Goal: Obtain resource: Download file/media

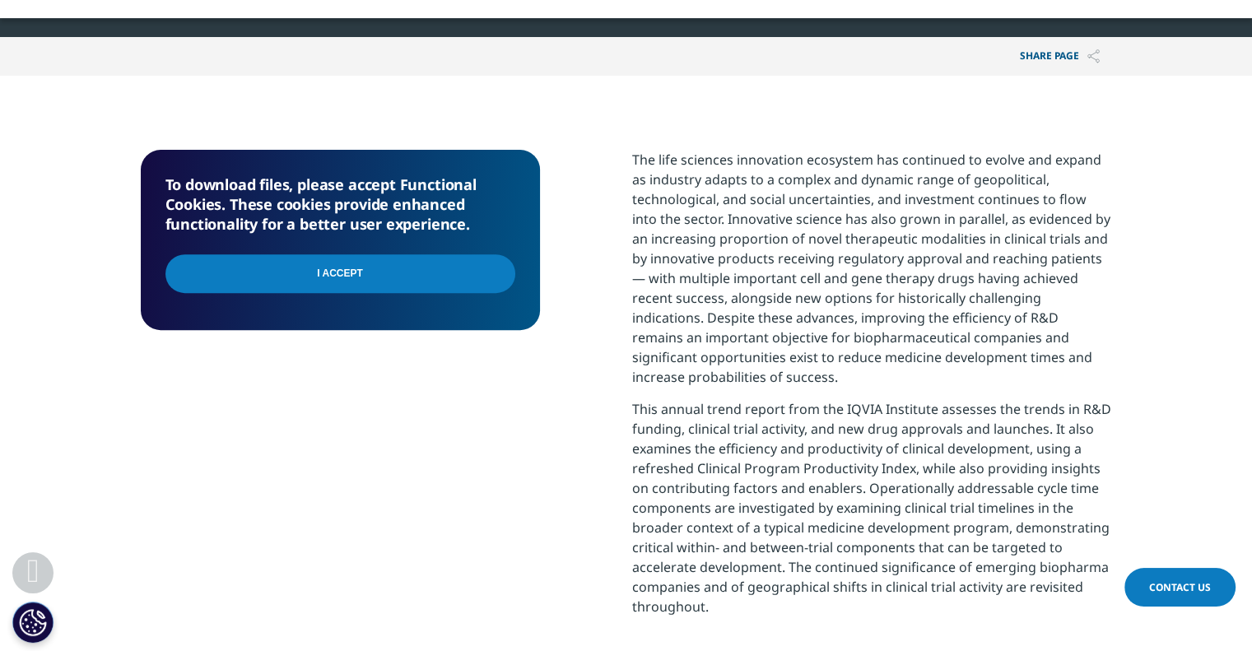
scroll to position [520, 971]
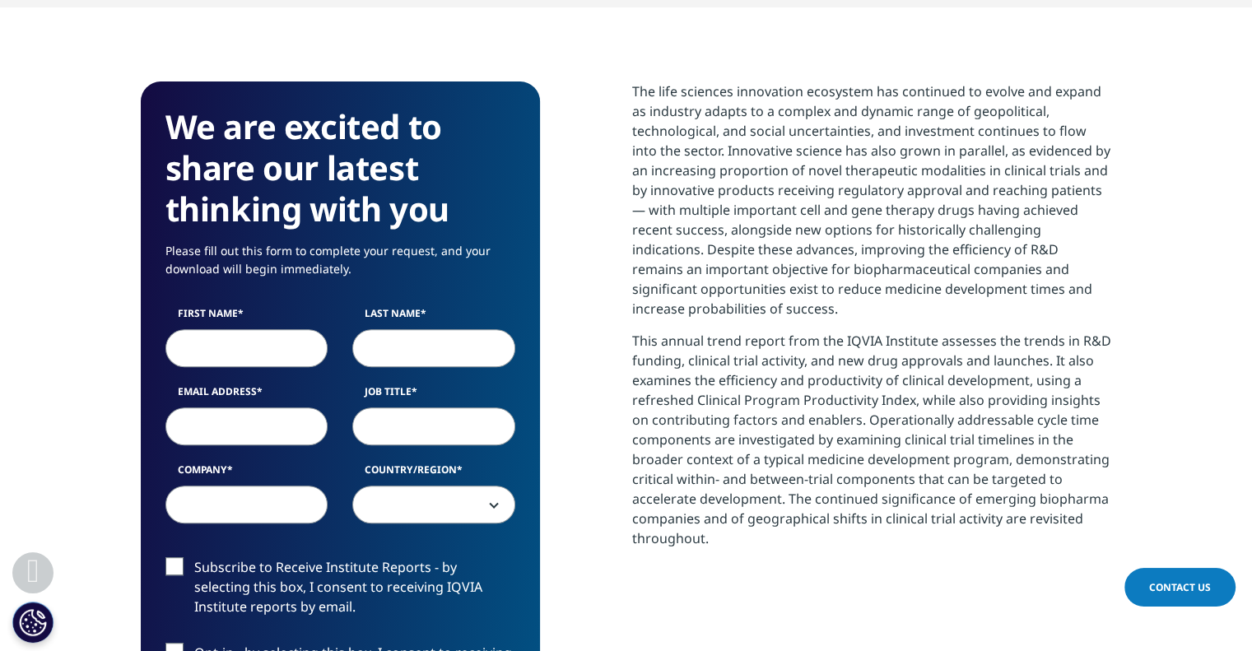
scroll to position [745, 0]
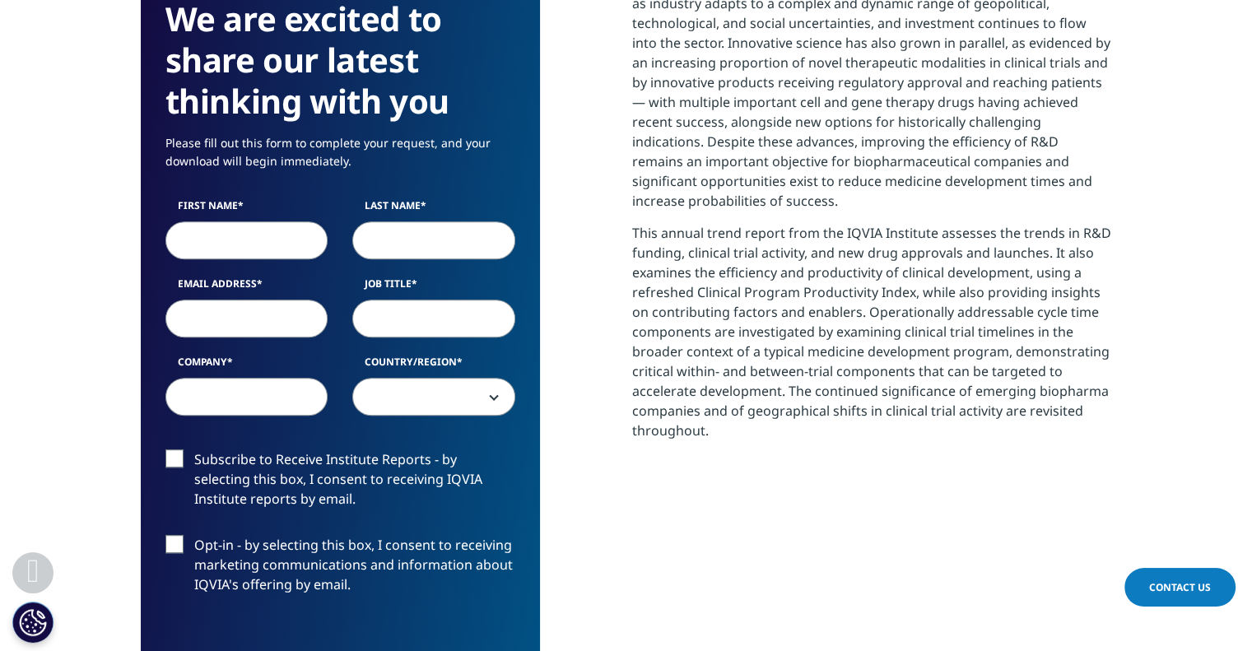
click at [211, 246] on input "First Name" at bounding box center [246, 240] width 163 height 38
click at [403, 251] on input "Last Name" at bounding box center [433, 240] width 163 height 38
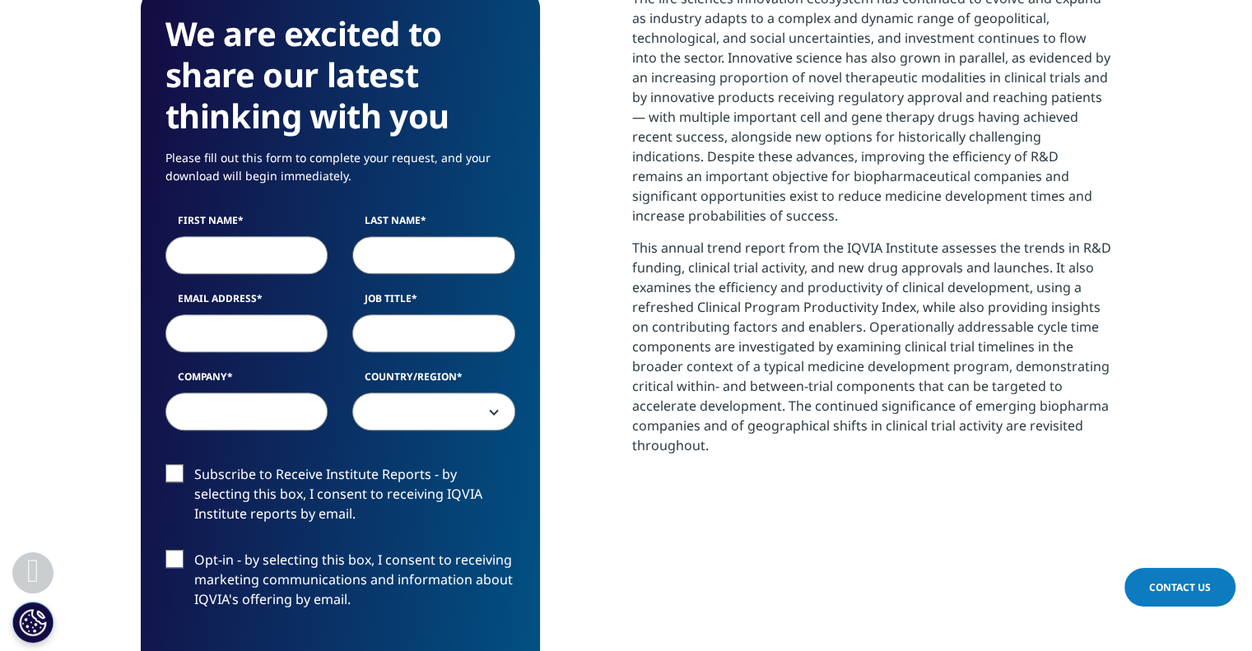
scroll to position [714, 0]
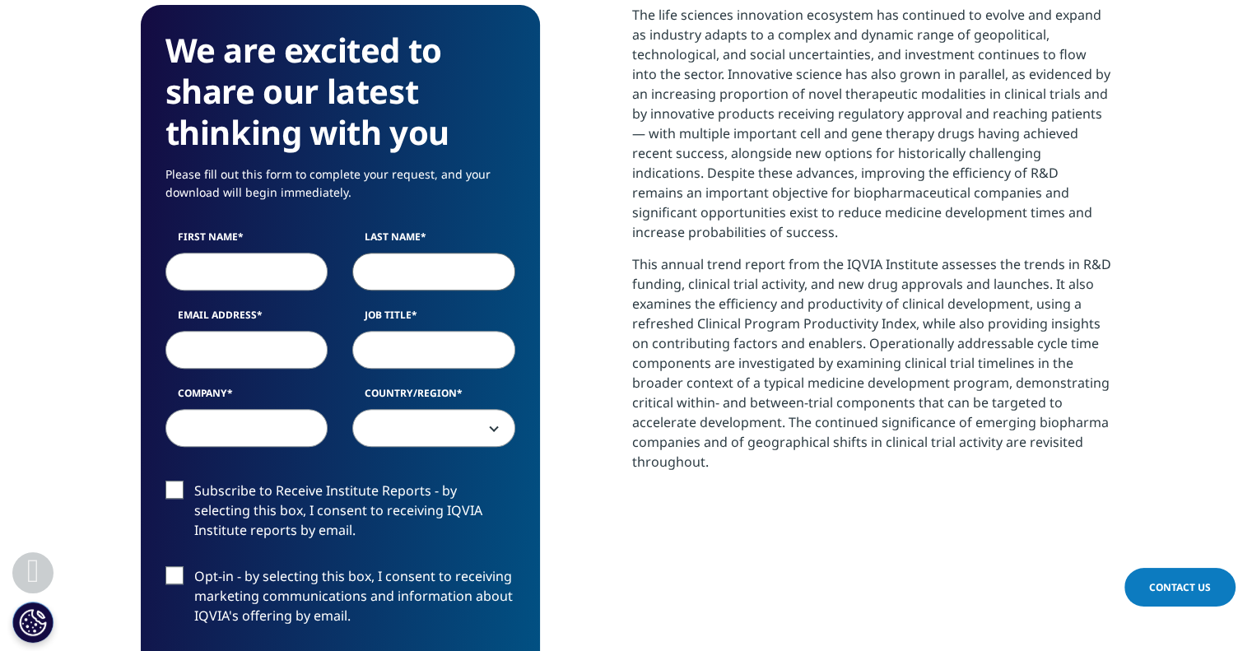
click at [230, 277] on input "First Name" at bounding box center [246, 272] width 163 height 38
type input "[PERSON_NAME]"
click at [376, 276] on input "Tli" at bounding box center [433, 272] width 163 height 38
drag, startPoint x: 425, startPoint y: 262, endPoint x: 322, endPoint y: 288, distance: 106.0
click at [322, 288] on div "First Name [PERSON_NAME] Last Name Tli Email Address Job Title Company Country/…" at bounding box center [340, 347] width 374 height 235
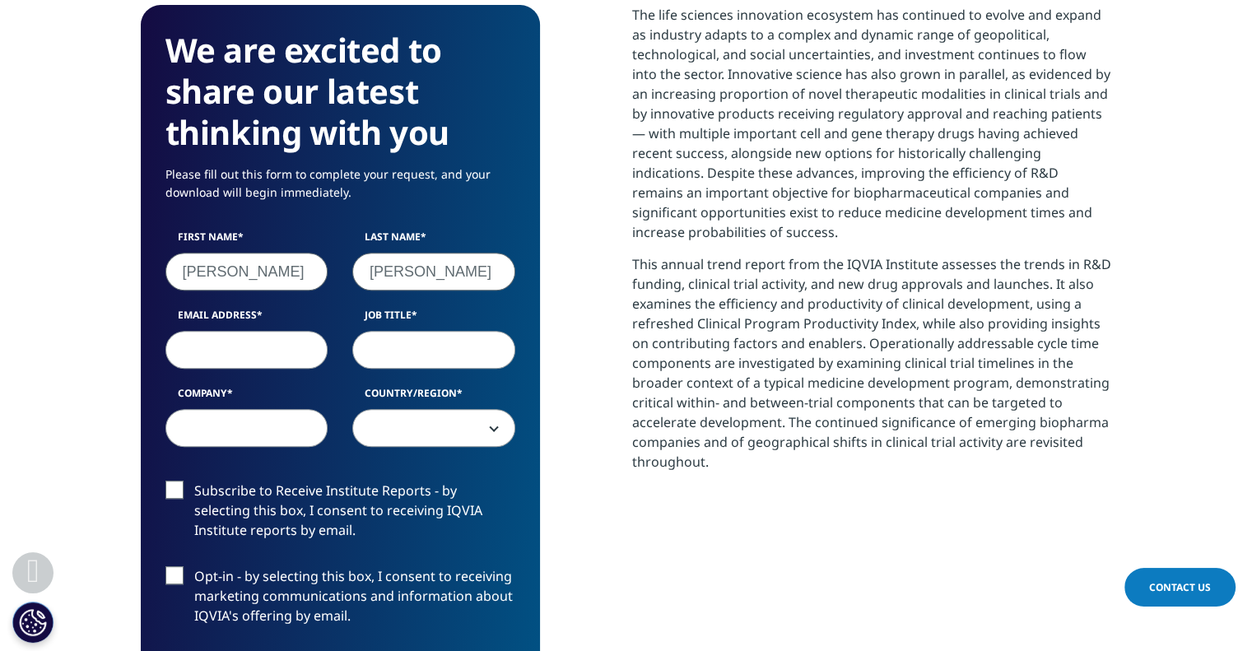
type input "[PERSON_NAME]"
click at [272, 355] on input "Email Address" at bounding box center [246, 350] width 163 height 38
type input "[EMAIL_ADDRESS][DOMAIN_NAME]"
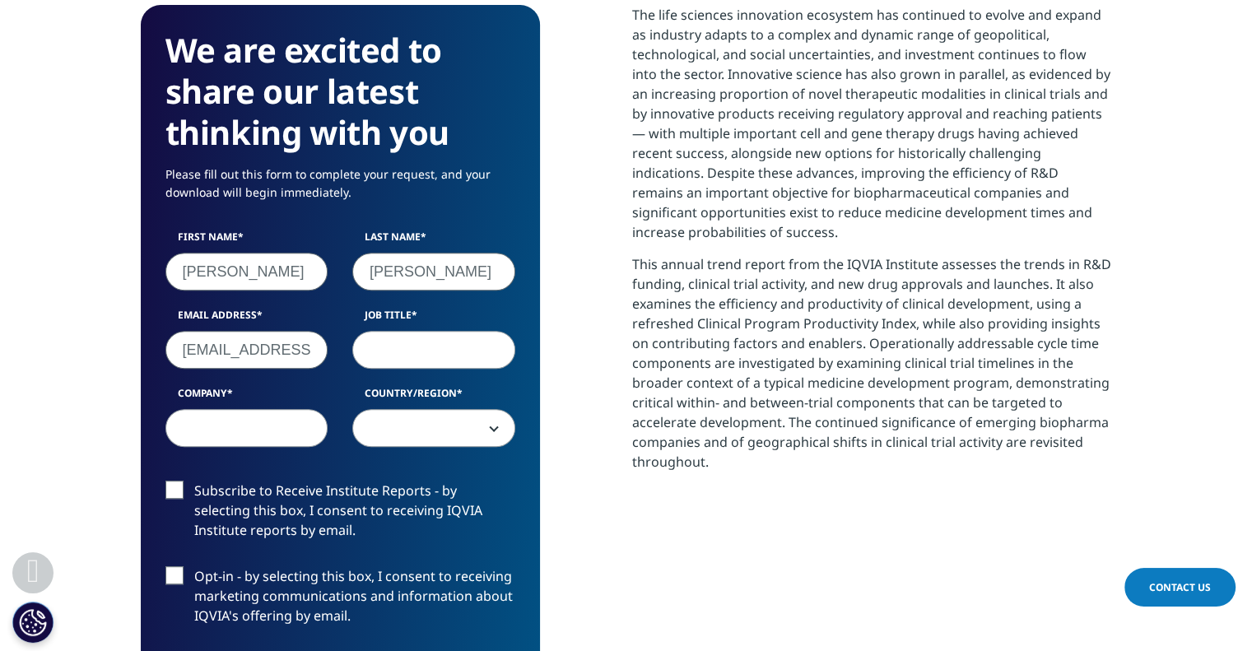
click at [295, 349] on input "[EMAIL_ADDRESS][DOMAIN_NAME]" at bounding box center [246, 350] width 163 height 38
click at [387, 358] on input "Job Title" at bounding box center [433, 350] width 163 height 38
type input "Director Business Development"
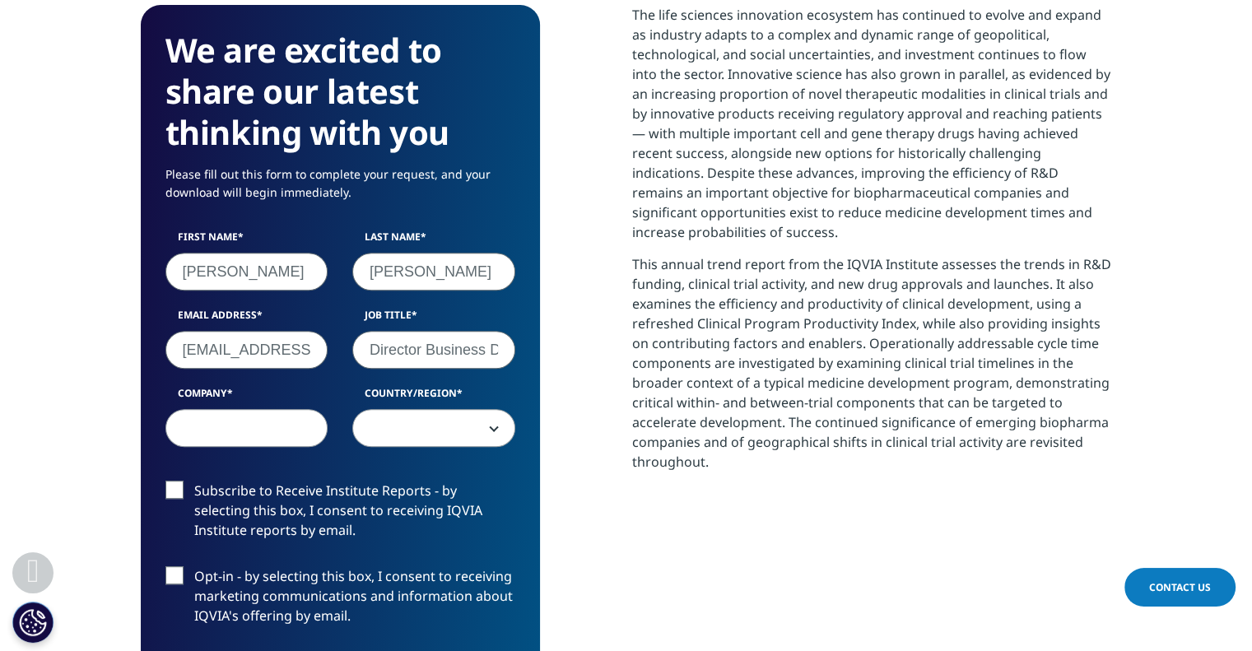
click at [265, 418] on input "Company" at bounding box center [246, 428] width 163 height 38
type input "Latamtrade Pvt Ltd"
click at [490, 428] on b at bounding box center [490, 428] width 0 height 0
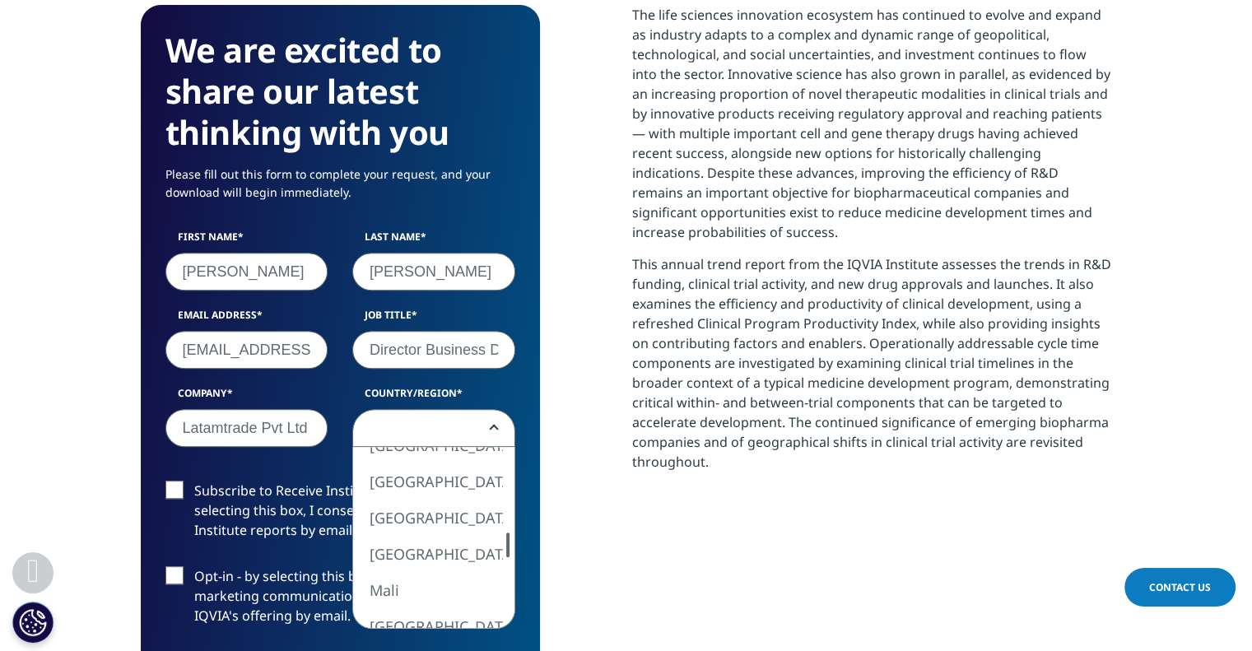
click at [511, 546] on div at bounding box center [507, 544] width 13 height 25
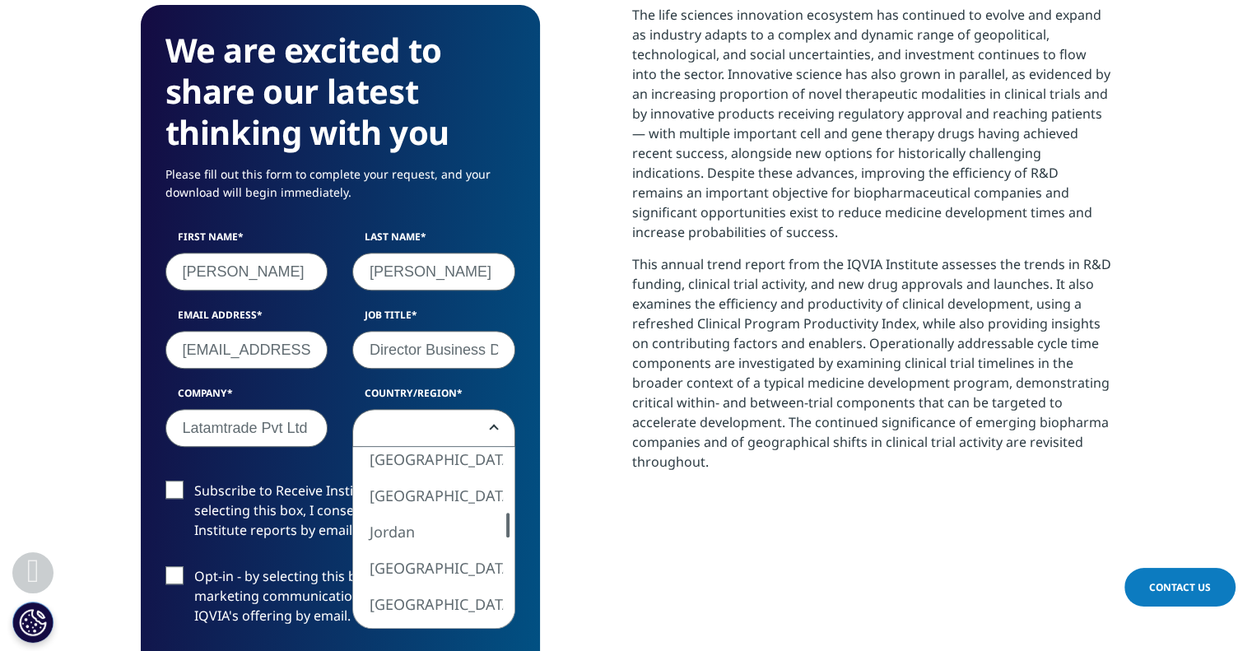
click at [506, 523] on div at bounding box center [507, 525] width 3 height 25
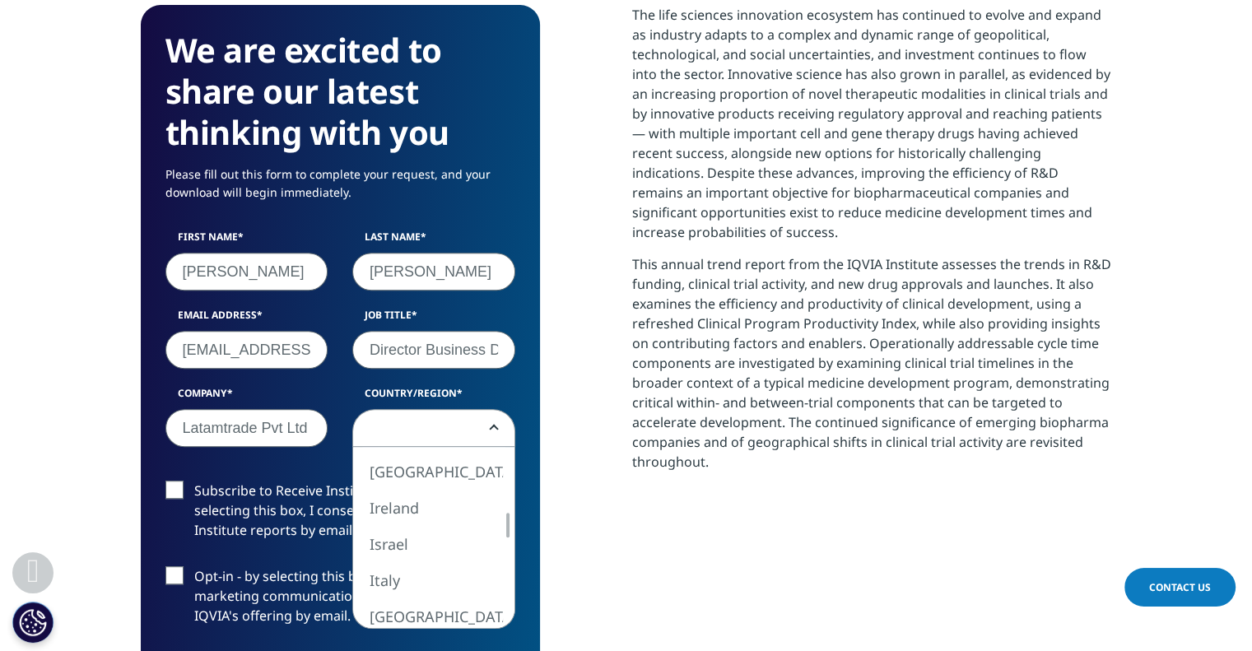
select select "[GEOGRAPHIC_DATA]"
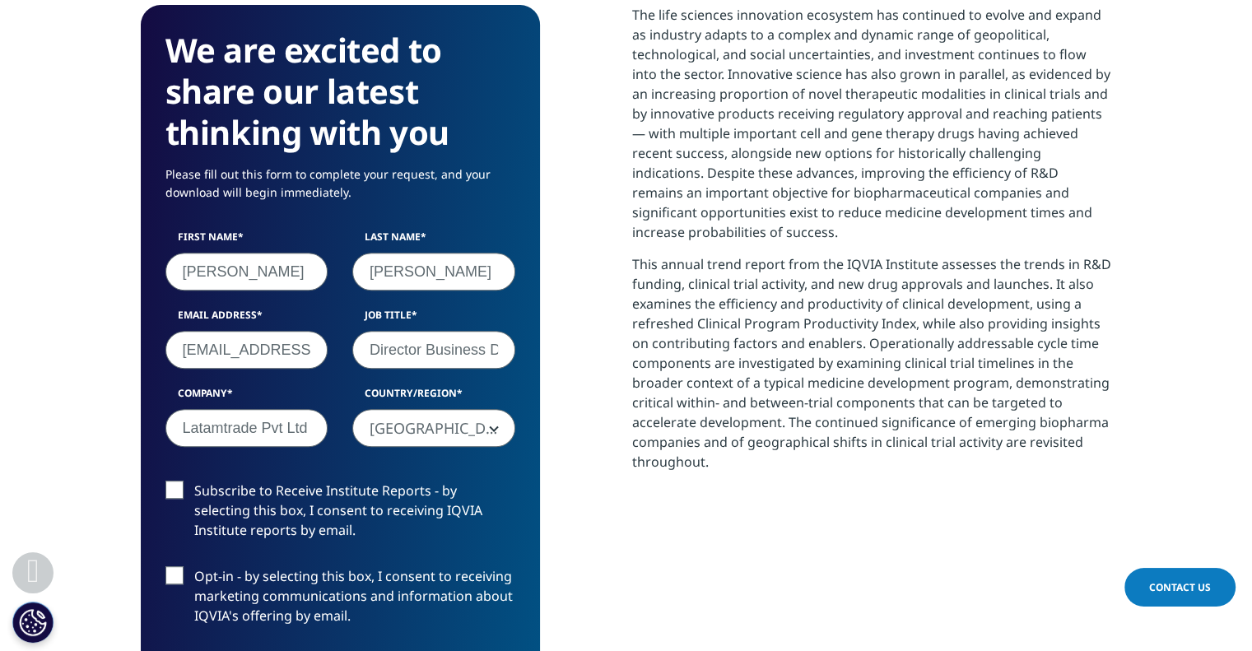
drag, startPoint x: 184, startPoint y: 490, endPoint x: 183, endPoint y: 511, distance: 21.4
click at [184, 490] on label "Subscribe to Receive Institute Reports - by selecting this box, I consent to re…" at bounding box center [340, 515] width 350 height 68
click at [194, 481] on input "Subscribe to Receive Institute Reports - by selecting this box, I consent to re…" at bounding box center [194, 481] width 0 height 0
click at [178, 573] on label "Opt-in - by selecting this box, I consent to receiving marketing communications…" at bounding box center [340, 600] width 350 height 68
click at [194, 566] on input "Opt-in - by selecting this box, I consent to receiving marketing communications…" at bounding box center [194, 566] width 0 height 0
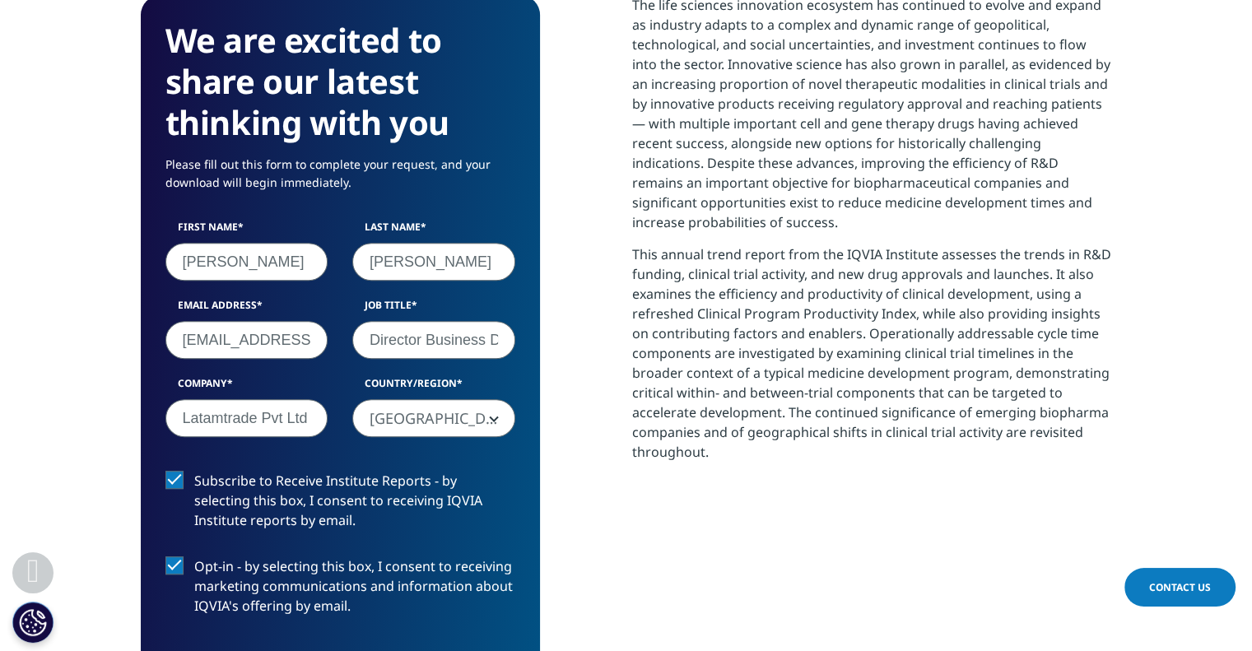
scroll to position [1294, 0]
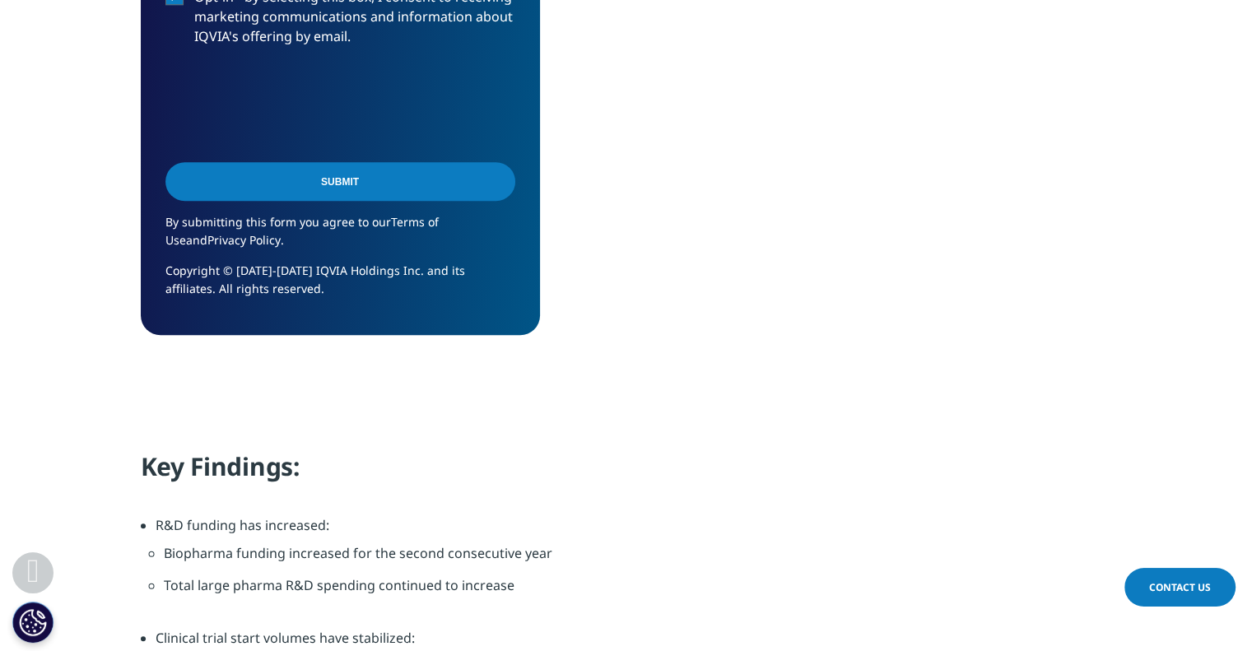
click at [338, 180] on input "Submit" at bounding box center [340, 181] width 350 height 39
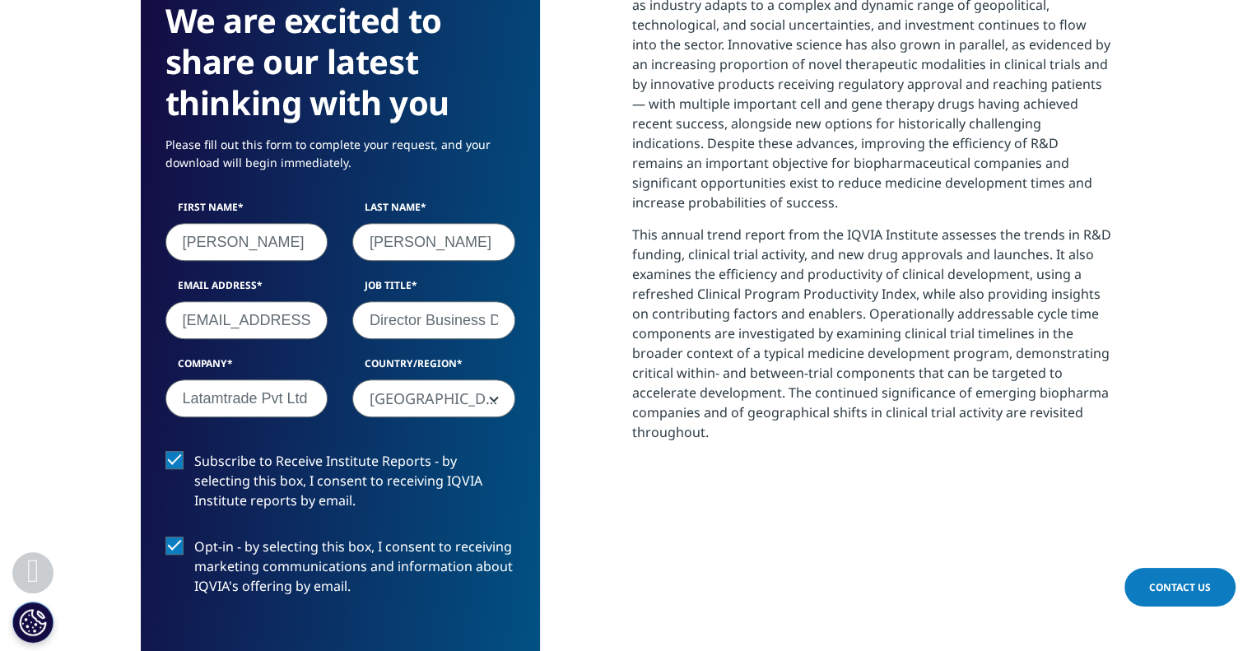
scroll to position [8, 8]
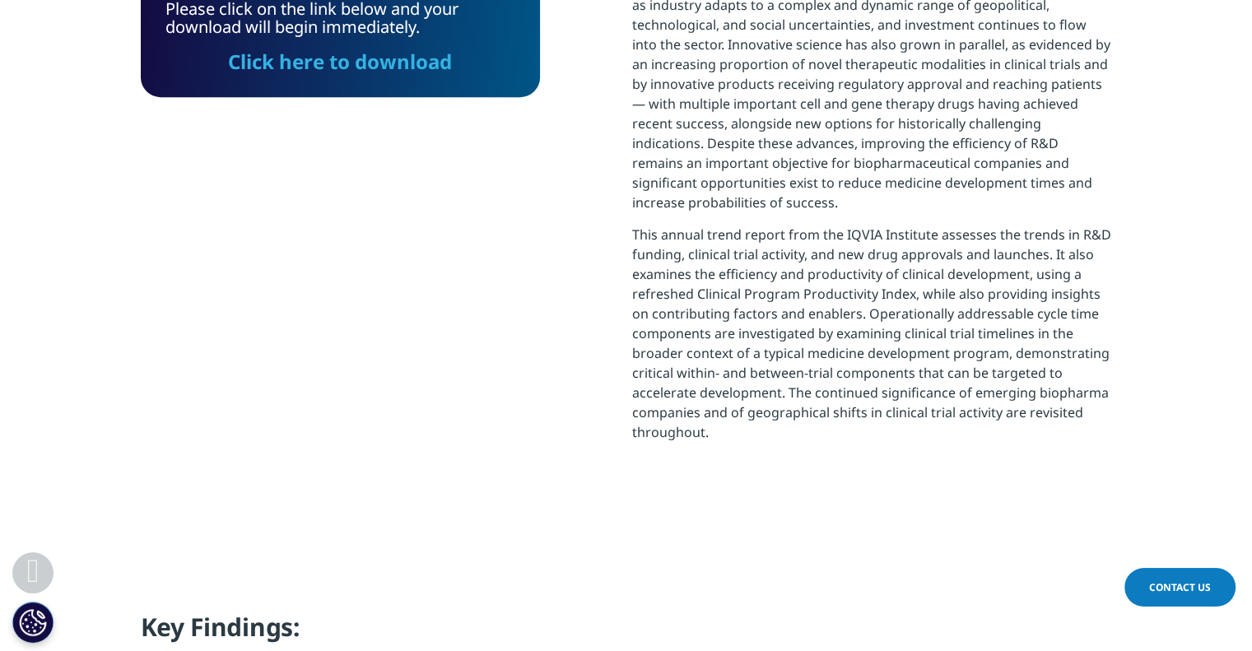
click at [333, 64] on link "Click here to download" at bounding box center [340, 61] width 224 height 27
